Goal: Check status: Check status

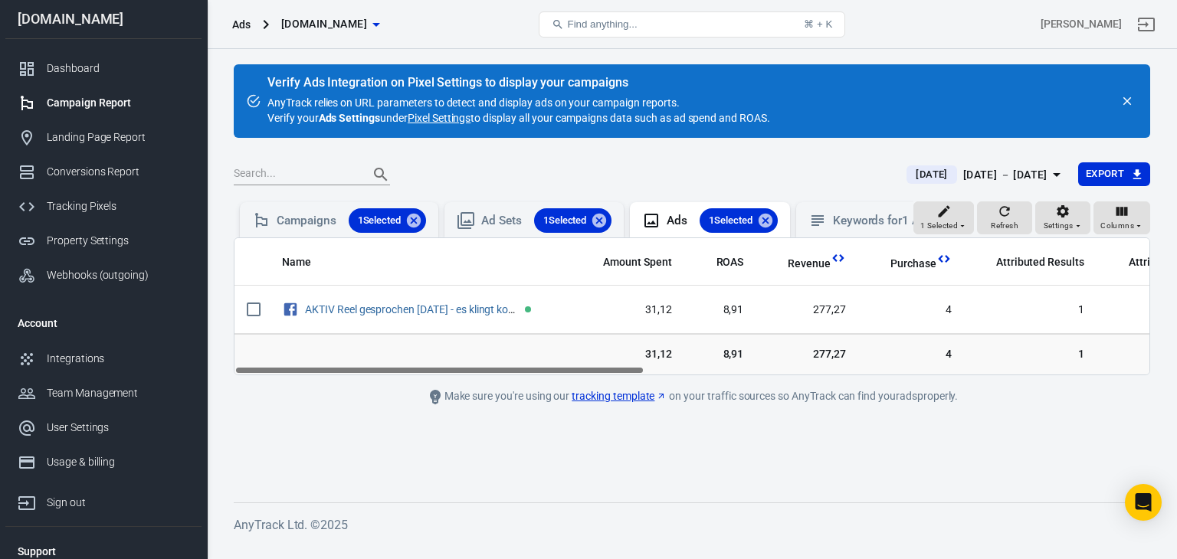
click at [89, 105] on div "Campaign Report" at bounding box center [118, 103] width 143 height 16
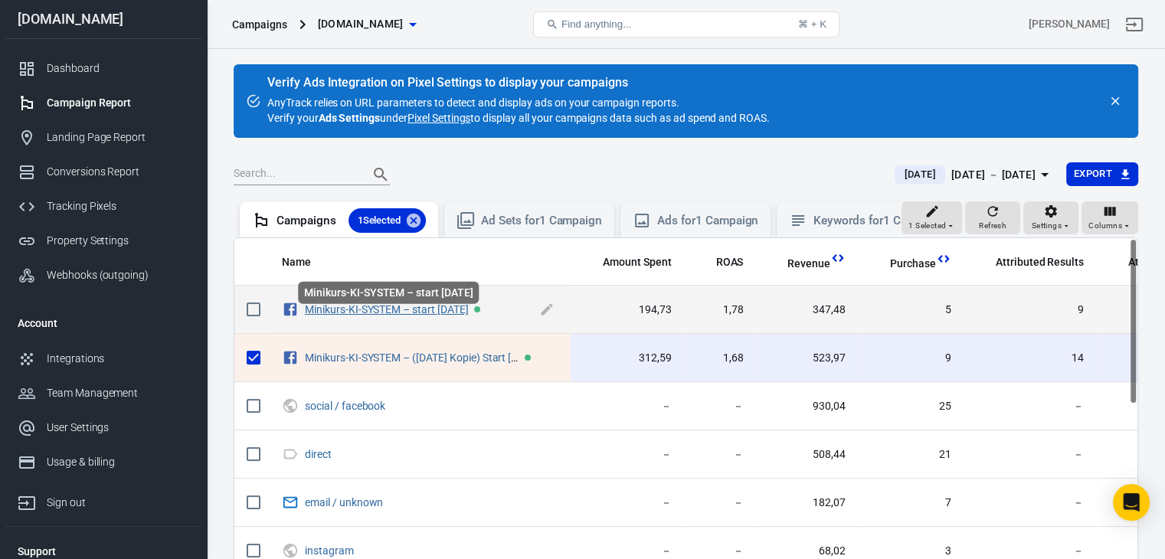
click at [458, 316] on link "Minikurs-KI-SYSTEM – start [DATE]" at bounding box center [387, 309] width 164 height 12
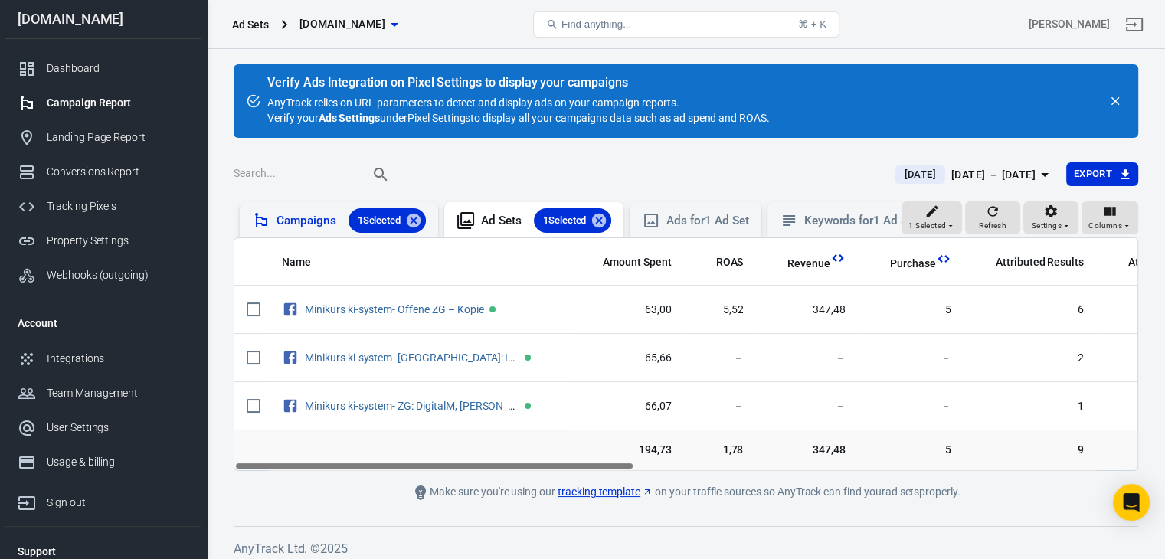
click at [300, 209] on div "Campaigns 1 Selected" at bounding box center [351, 220] width 149 height 25
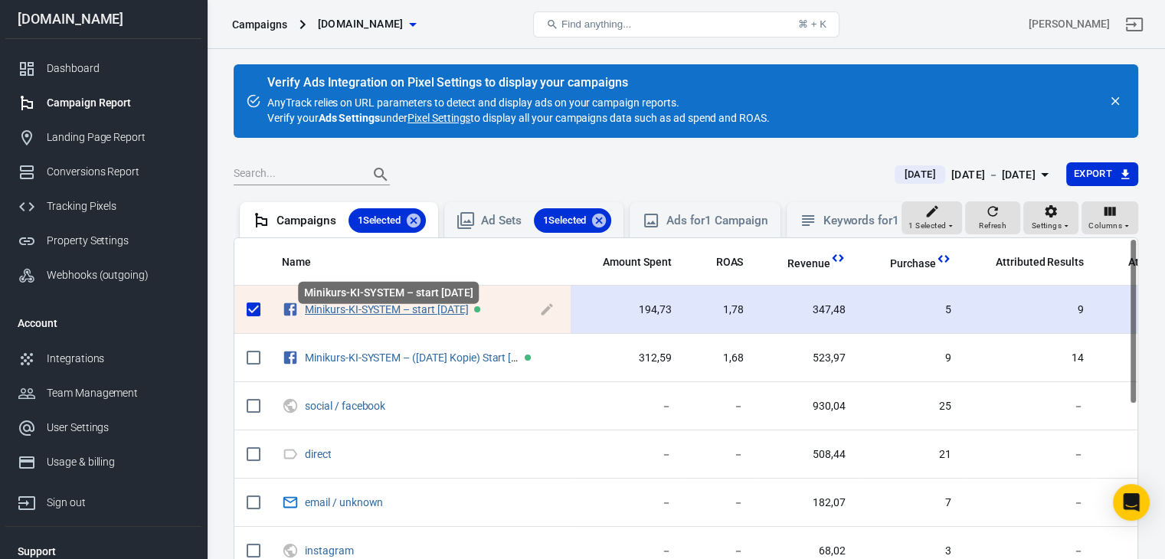
click at [380, 316] on link "Minikurs-KI-SYSTEM – start [DATE]" at bounding box center [387, 309] width 164 height 12
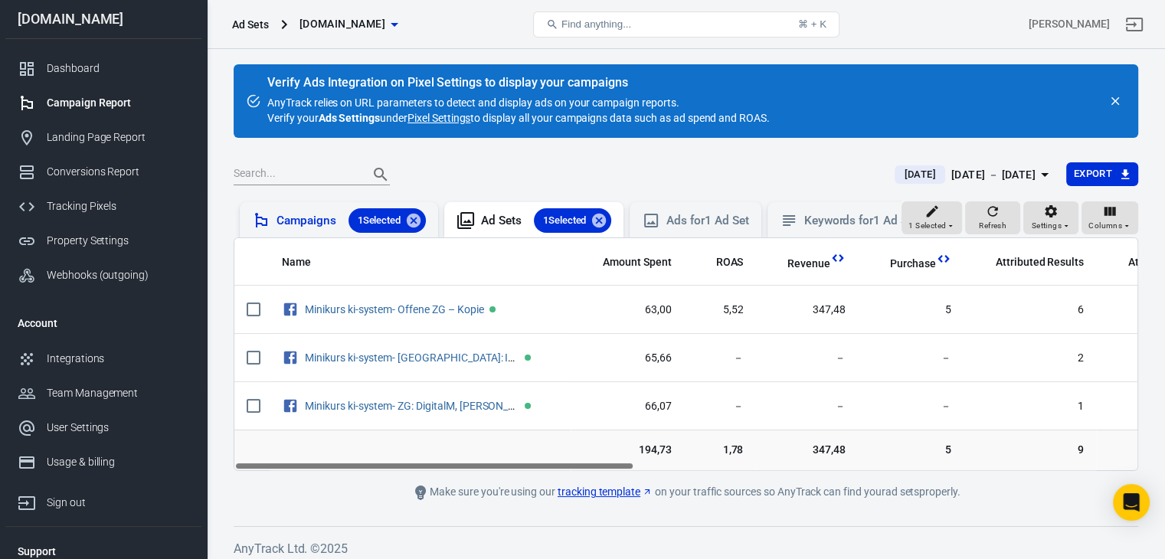
click at [310, 218] on div "Campaigns 1 Selected" at bounding box center [351, 220] width 149 height 25
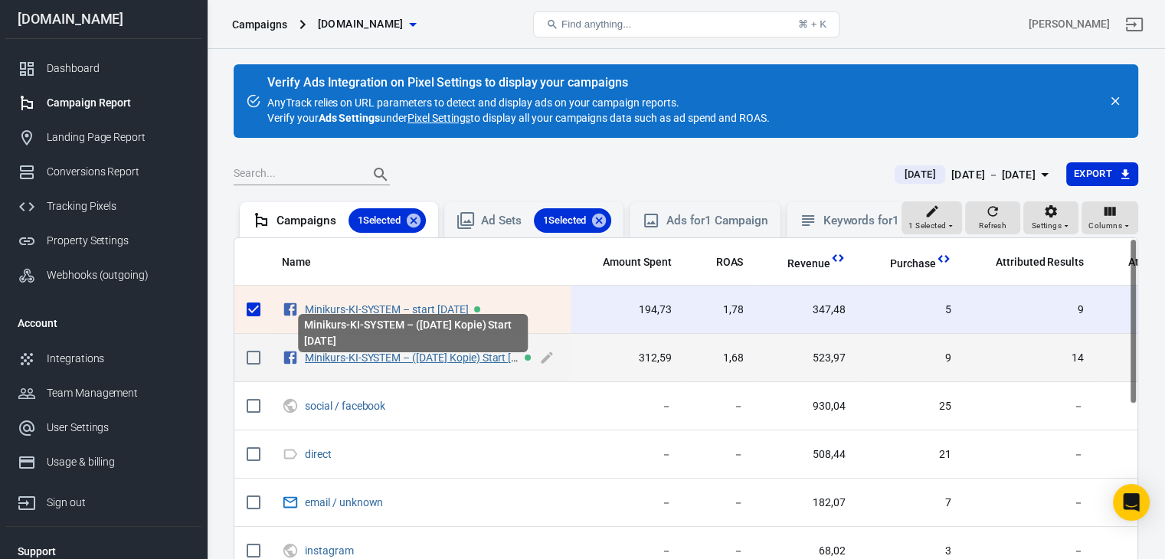
click at [360, 364] on link "Minikurs-KI-SYSTEM – ([DATE] Kopie) Start [DATE]" at bounding box center [422, 358] width 234 height 12
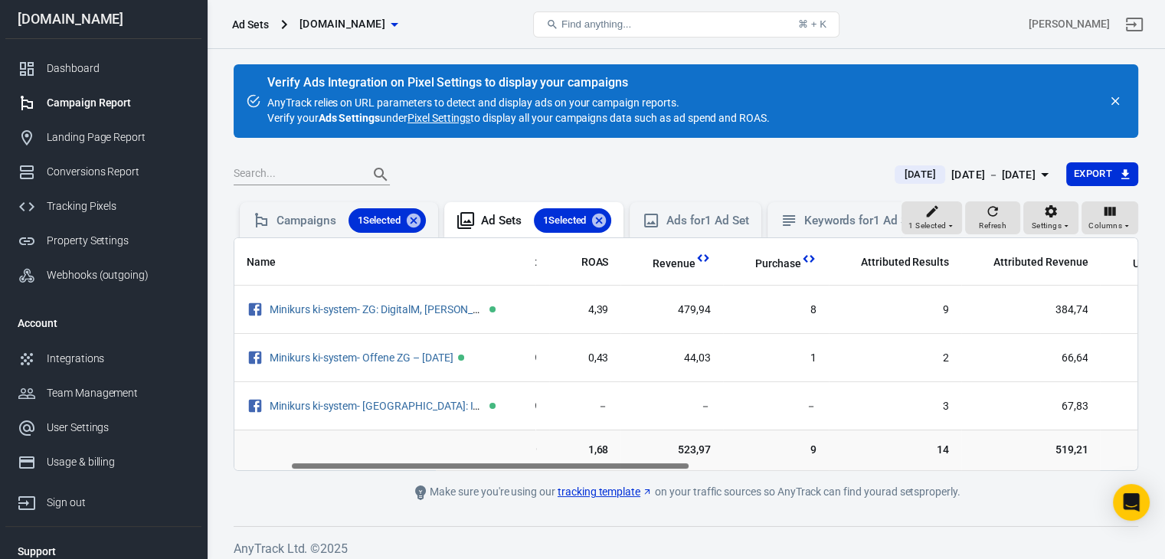
scroll to position [0, 100]
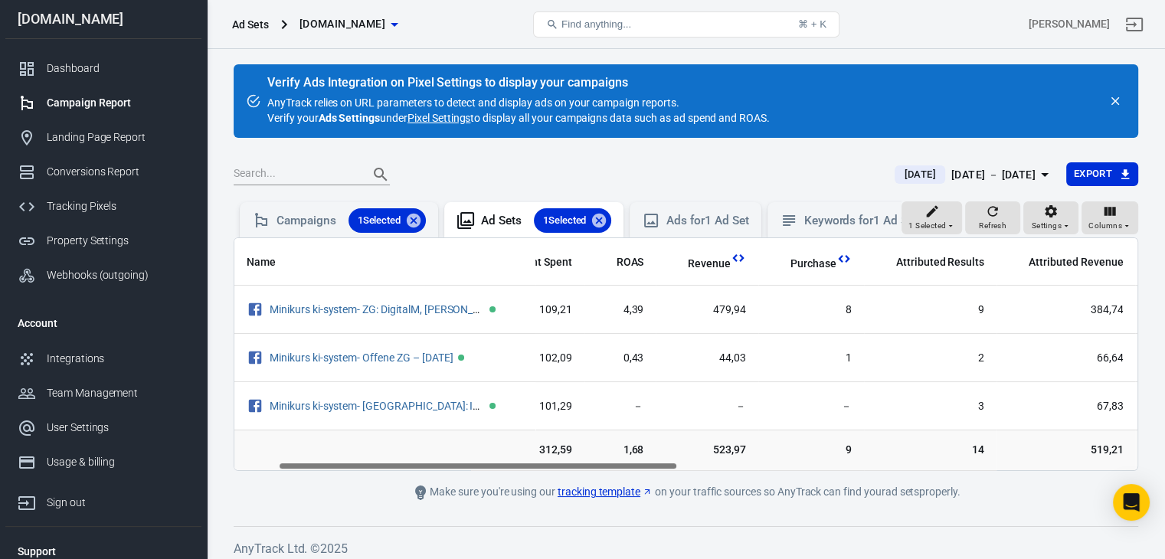
drag, startPoint x: 619, startPoint y: 476, endPoint x: 664, endPoint y: 503, distance: 52.3
click at [664, 502] on main "Verify Ads Integration on Pixel Settings to display your campaigns AnyTrack rel…" at bounding box center [686, 283] width 905 height 438
click at [1018, 176] on div "[DATE] － [DATE]" at bounding box center [994, 175] width 84 height 19
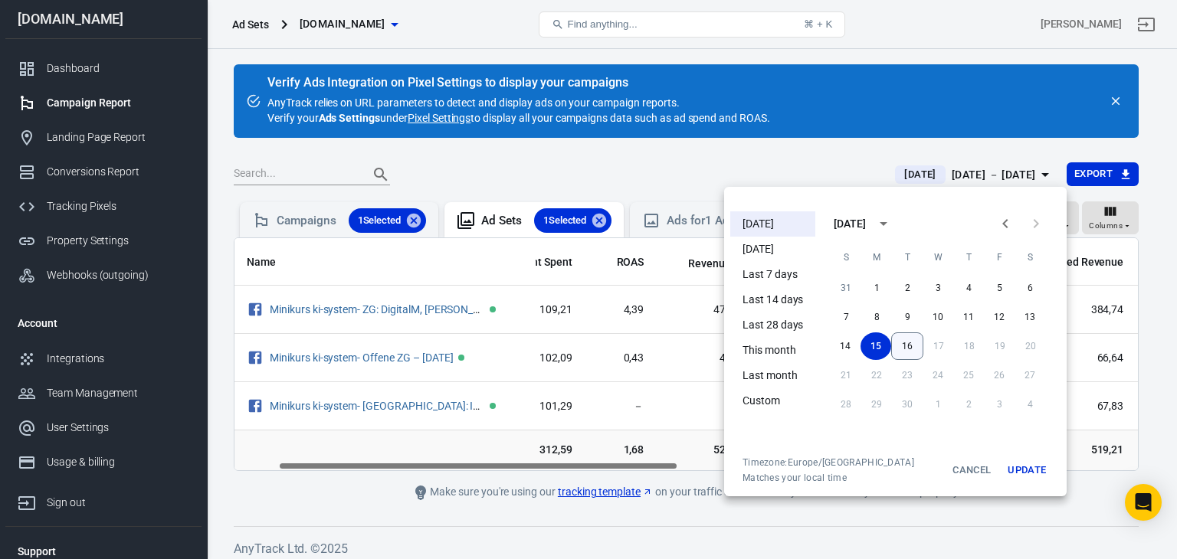
click at [908, 346] on button "16" at bounding box center [907, 347] width 32 height 28
click at [908, 346] on button "16" at bounding box center [907, 347] width 31 height 28
click at [1031, 464] on button "Update" at bounding box center [1026, 471] width 49 height 28
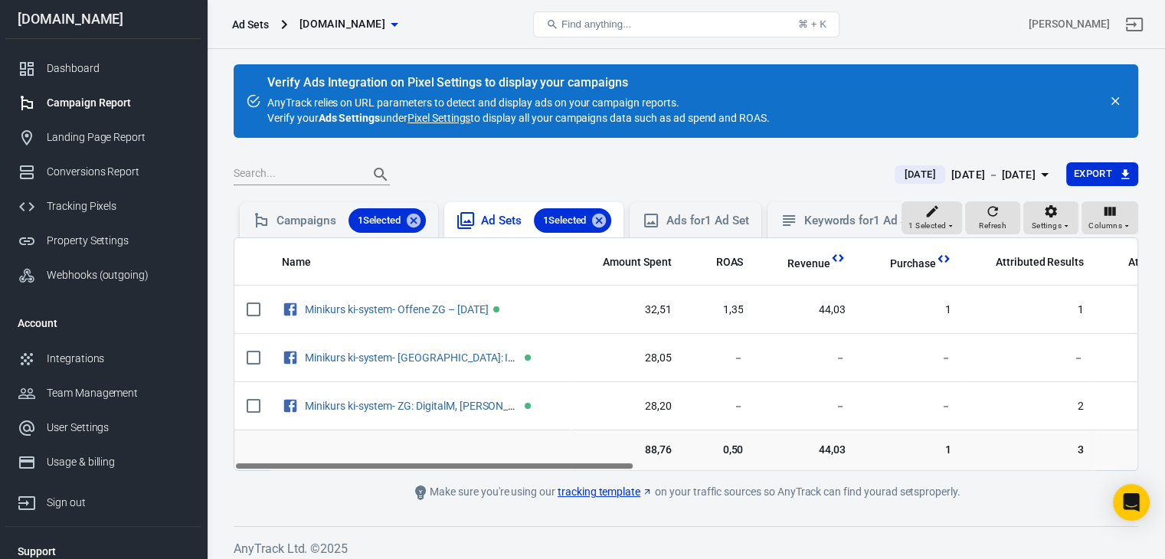
click at [491, 204] on div "Ad Sets 1 Selected" at bounding box center [533, 219] width 179 height 35
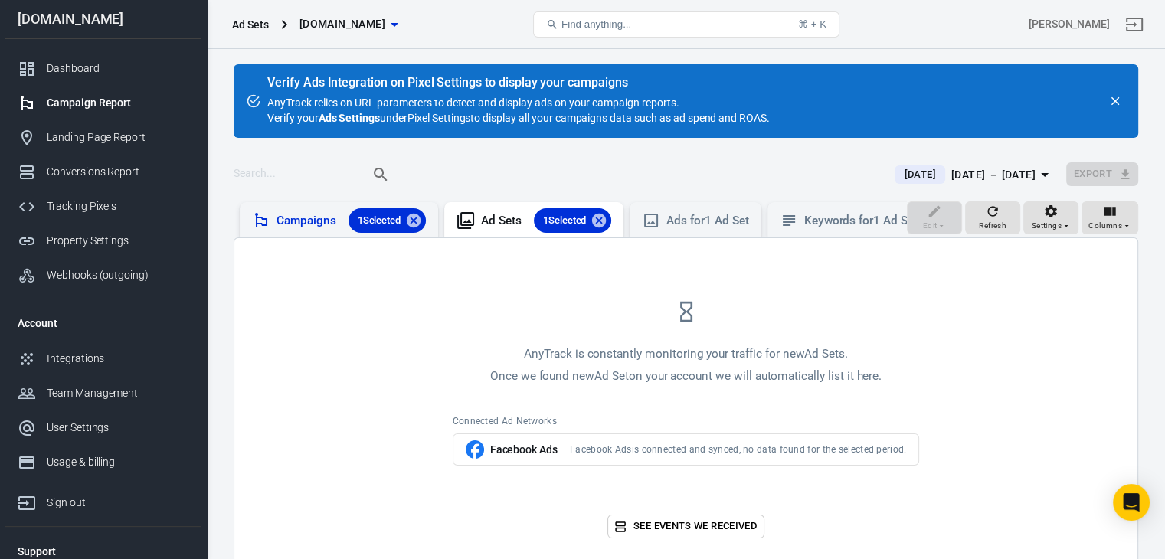
click at [317, 221] on div "Campaigns 1 Selected" at bounding box center [351, 220] width 149 height 25
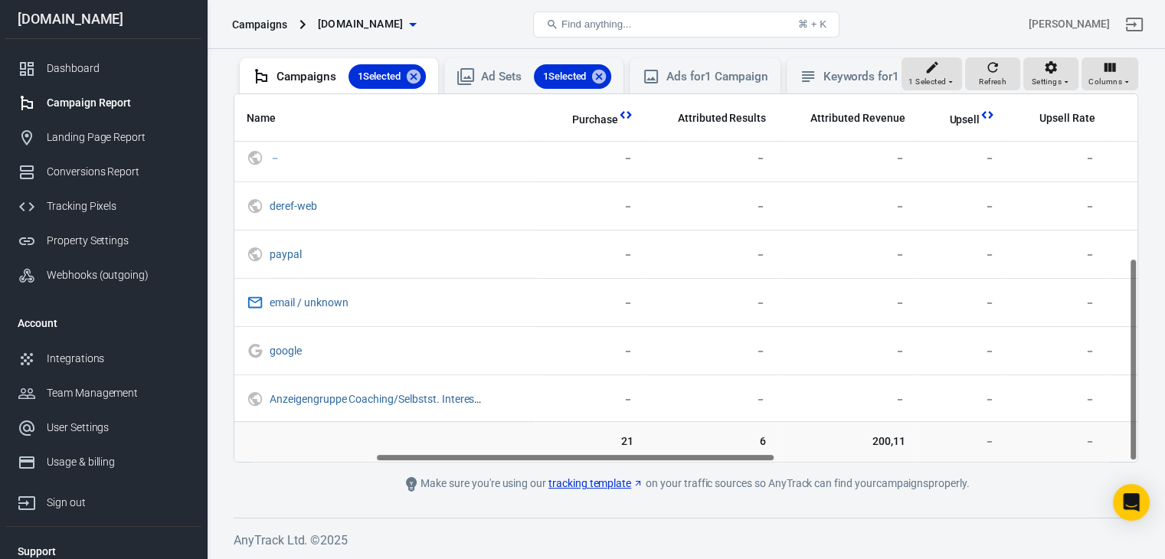
scroll to position [297, 320]
drag, startPoint x: 611, startPoint y: 457, endPoint x: 753, endPoint y: 468, distance: 142.9
click at [753, 468] on main "Verify Ads Integration on Pixel Settings to display your campaigns AnyTrack rel…" at bounding box center [686, 206] width 905 height 573
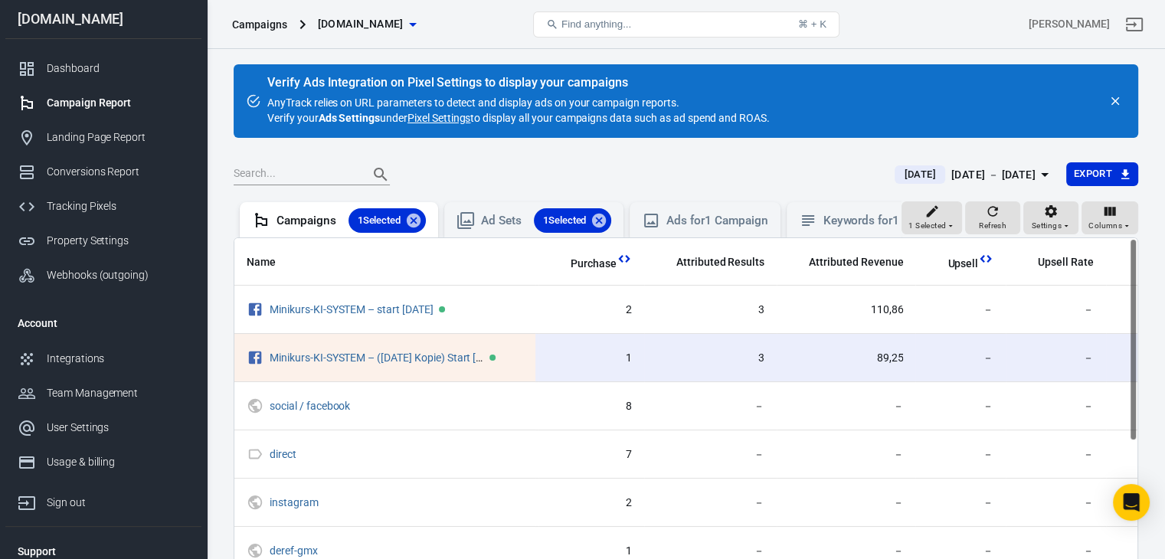
scroll to position [0, 320]
